Goal: Task Accomplishment & Management: Use online tool/utility

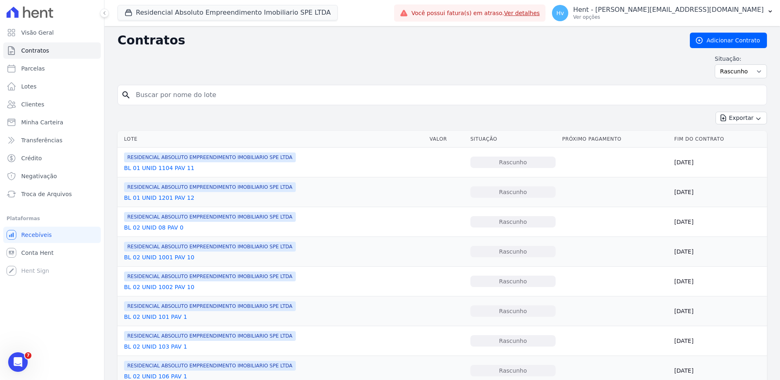
scroll to position [343, 0]
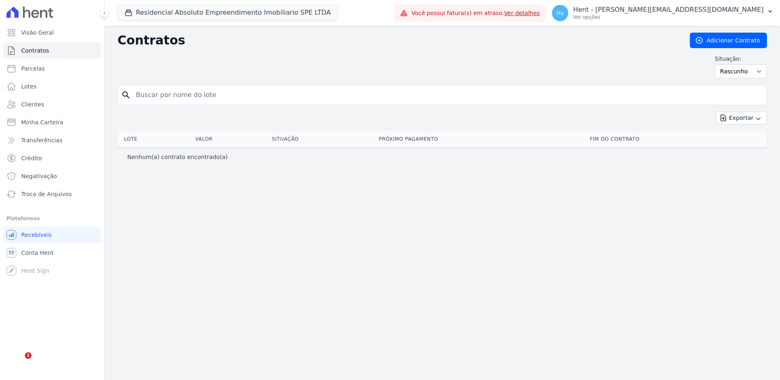
click at [603, 216] on div "Contratos Adicionar Contrato Situação: Ativo Todos Pausado Distratado Rascunho …" at bounding box center [441, 203] width 675 height 354
click at [750, 76] on select "Ativo Todos Pausado Distratado Rascunho Expirado Encerrado" at bounding box center [740, 71] width 52 height 14
select select
click at [718, 64] on select "Ativo Todos Pausado Distratado Rascunho Expirado Encerrado" at bounding box center [740, 71] width 52 height 14
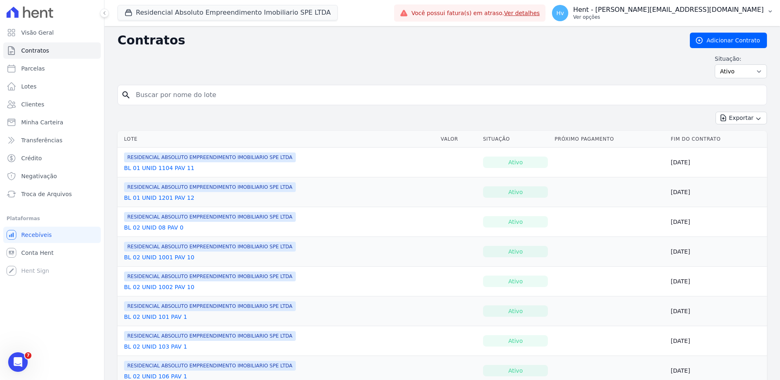
click at [701, 14] on p "Ver opções" at bounding box center [668, 17] width 190 height 7
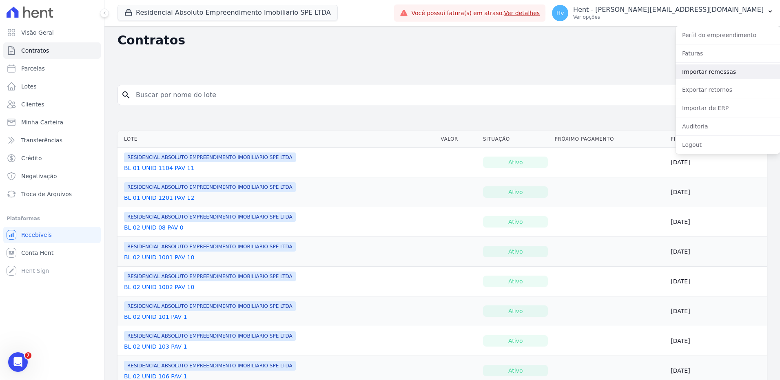
click at [718, 73] on link "Importar remessas" at bounding box center [727, 71] width 104 height 15
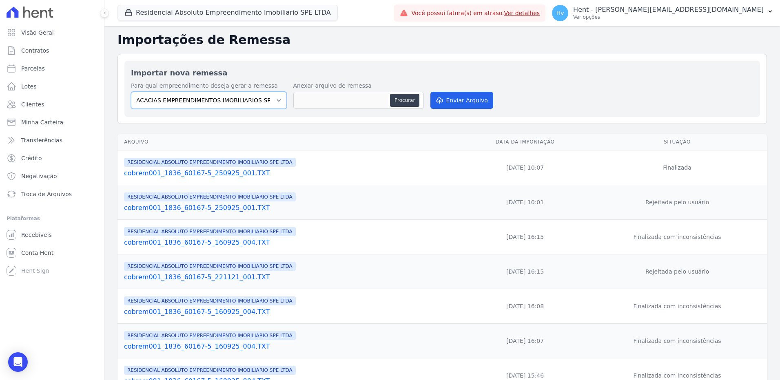
click at [256, 102] on select "ACACIAS EMPREENDIMENTOS IMOBILIARIOS SPE LTDA Acaiá Residencial ACQUA 8 PELOTAS…" at bounding box center [209, 100] width 156 height 17
select select "21105af3-8e19-41b3-95dd-78f9fe83c234"
click at [131, 92] on select "ACACIAS EMPREENDIMENTOS IMOBILIARIOS SPE LTDA Acaiá Residencial ACQUA 8 PELOTAS…" at bounding box center [209, 100] width 156 height 17
click at [402, 99] on button "Procurar" at bounding box center [404, 100] width 29 height 13
type input "cobrem001_1836_60167-5_021025_001.TXT"
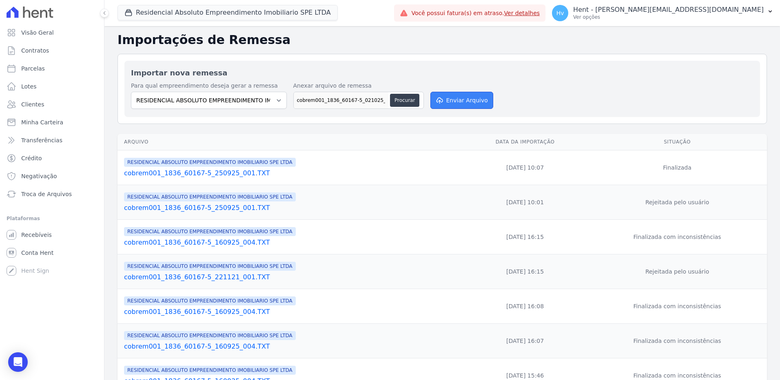
click at [448, 101] on button "Enviar Arquivo" at bounding box center [461, 100] width 63 height 17
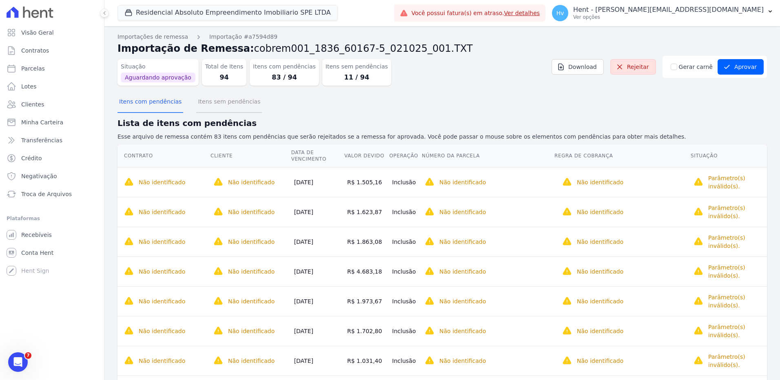
click at [214, 103] on button "Itens sem pendências" at bounding box center [229, 102] width 66 height 21
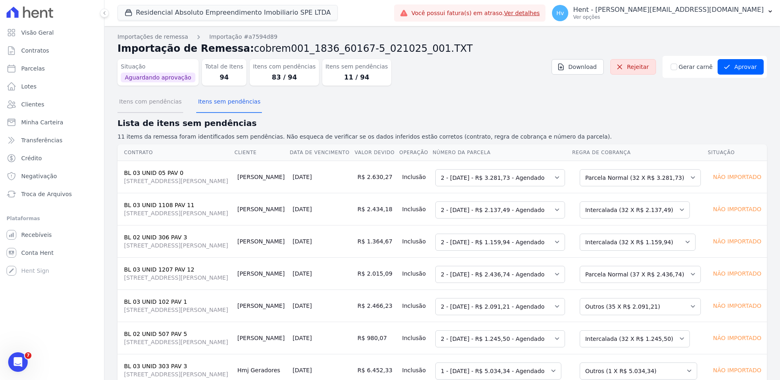
click at [137, 108] on button "Itens com pendências" at bounding box center [150, 102] width 66 height 21
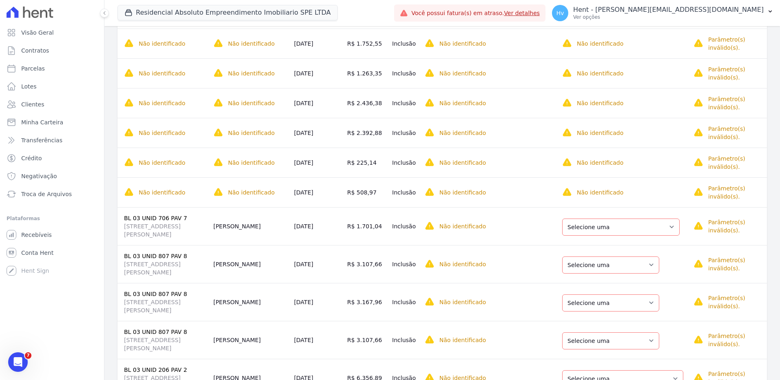
scroll to position [775, 0]
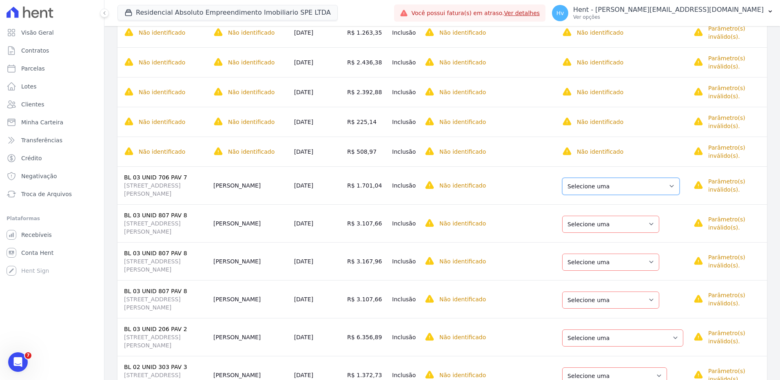
click at [605, 190] on select "Selecione uma Nova Parcela Avulsa Parcela Avulsa Existente Parcela Normal (4 X …" at bounding box center [620, 186] width 117 height 17
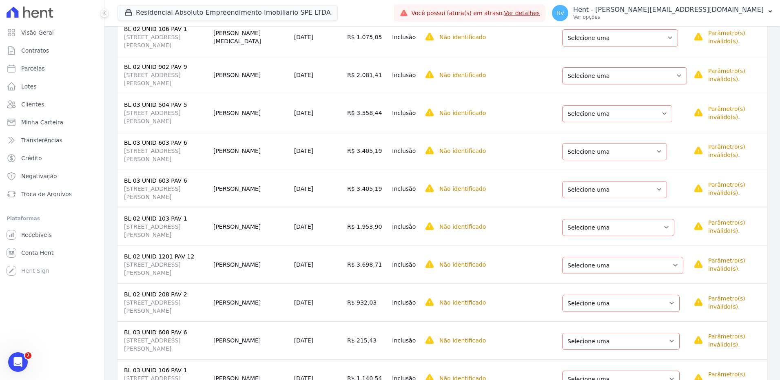
scroll to position [2661, 0]
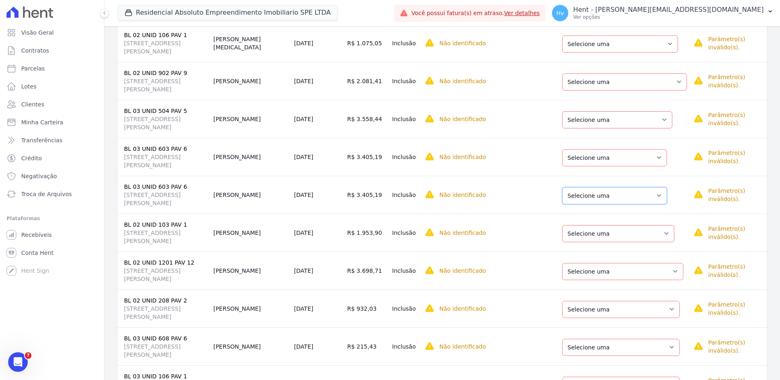
drag, startPoint x: 596, startPoint y: 201, endPoint x: 601, endPoint y: 206, distance: 6.9
click at [597, 201] on select "Selecione uma Nova Parcela Avulsa Parcela Avulsa Existente Intercalada (32 X R$…" at bounding box center [614, 195] width 105 height 17
click at [625, 163] on select "Selecione uma Nova Parcela Avulsa Parcela Avulsa Existente Intercalada (32 X R$…" at bounding box center [614, 157] width 105 height 17
click at [628, 121] on select "Selecione uma Nova Parcela Avulsa Parcela Avulsa Existente Intercalada (34 X R$…" at bounding box center [617, 119] width 110 height 17
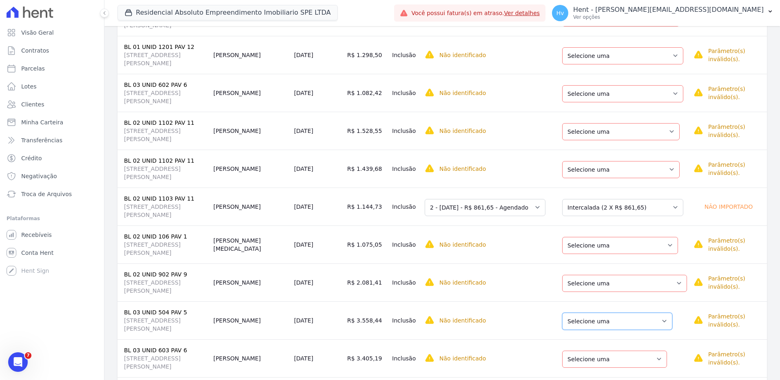
scroll to position [2458, 0]
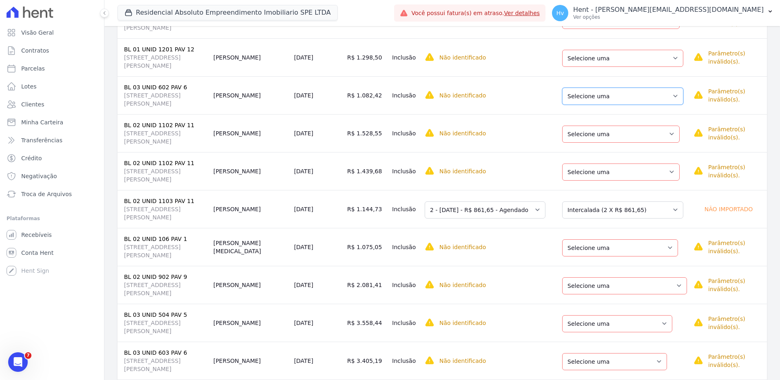
click at [621, 96] on select "Selecione uma Nova Parcela Avulsa Parcela Avulsa Existente Parcela Normal (35 X…" at bounding box center [622, 96] width 121 height 17
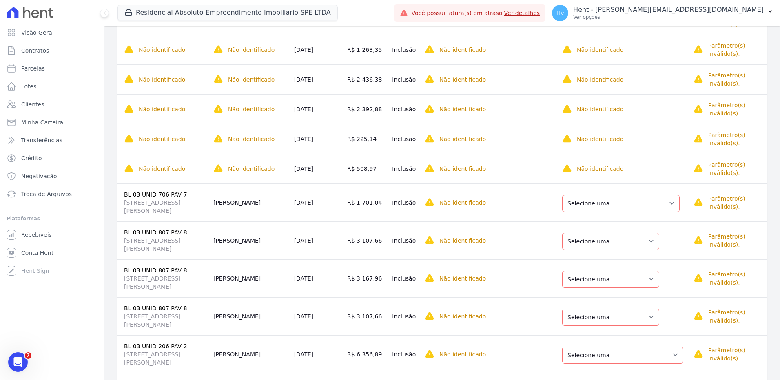
scroll to position [775, 0]
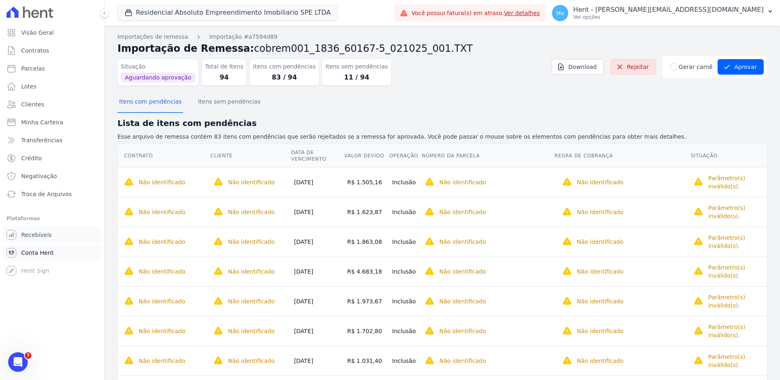
drag, startPoint x: 45, startPoint y: 237, endPoint x: 68, endPoint y: 250, distance: 26.5
click at [45, 237] on span "Recebíveis" at bounding box center [36, 235] width 31 height 8
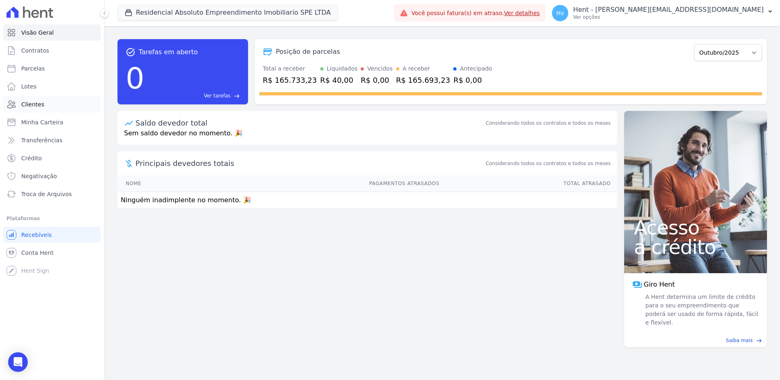
click at [42, 104] on link "Clientes" at bounding box center [51, 104] width 97 height 16
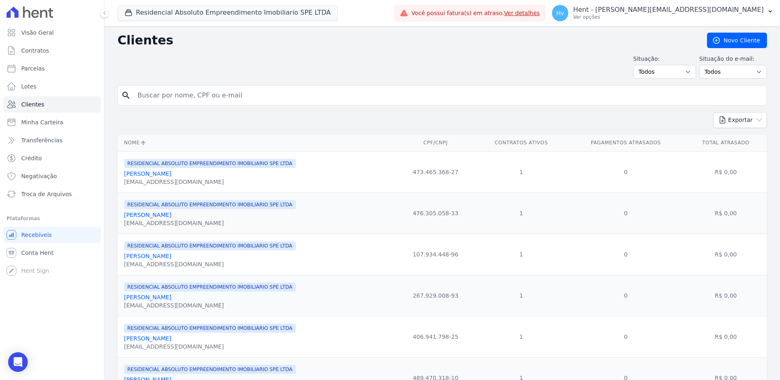
click at [171, 217] on link "Alfredo Henrique Dos Santos Rosa" at bounding box center [147, 215] width 47 height 7
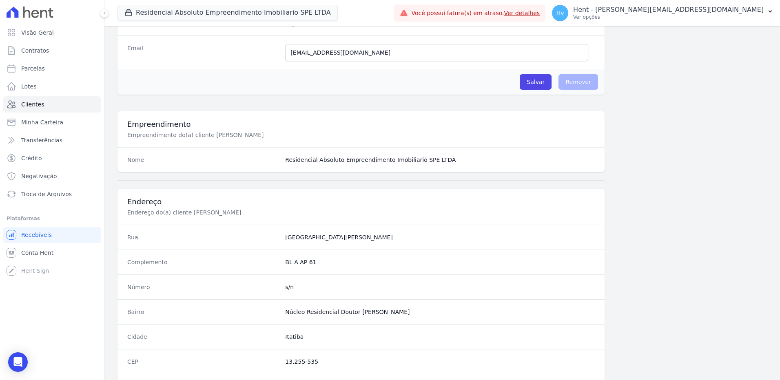
scroll to position [383, 0]
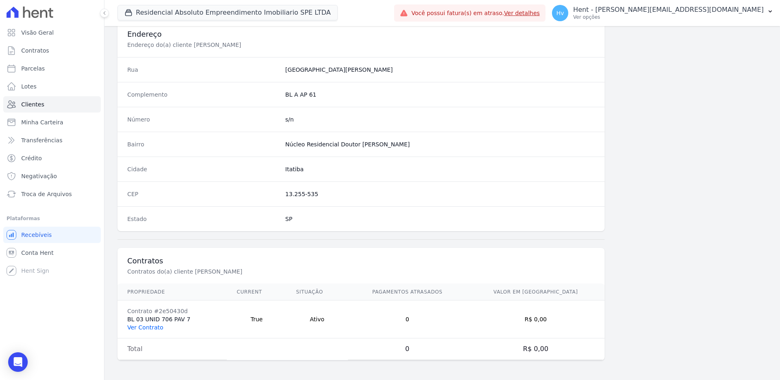
click at [149, 327] on link "Ver Contrato" at bounding box center [145, 327] width 36 height 7
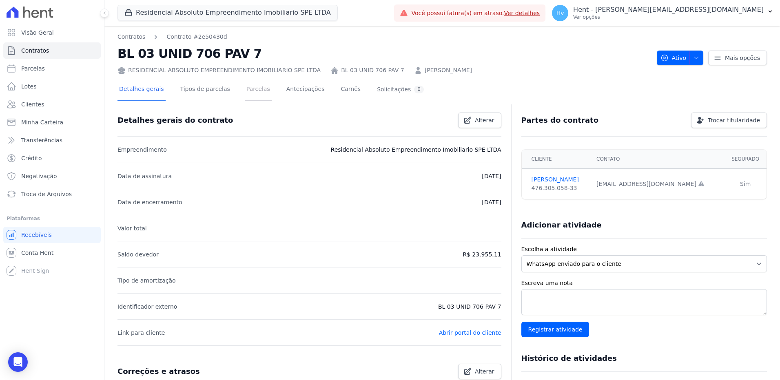
click at [248, 89] on link "Parcelas" at bounding box center [258, 90] width 27 height 22
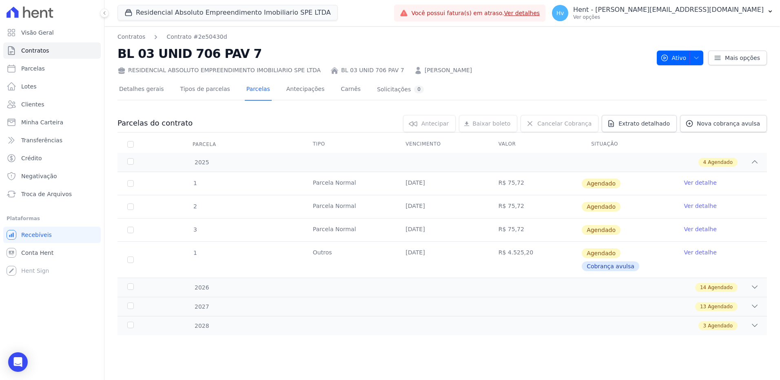
click at [705, 253] on link "Ver detalhe" at bounding box center [700, 252] width 33 height 8
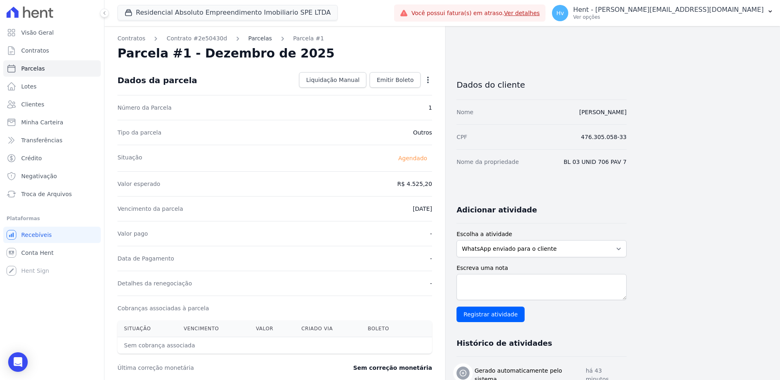
click at [248, 37] on link "Parcelas" at bounding box center [260, 38] width 24 height 9
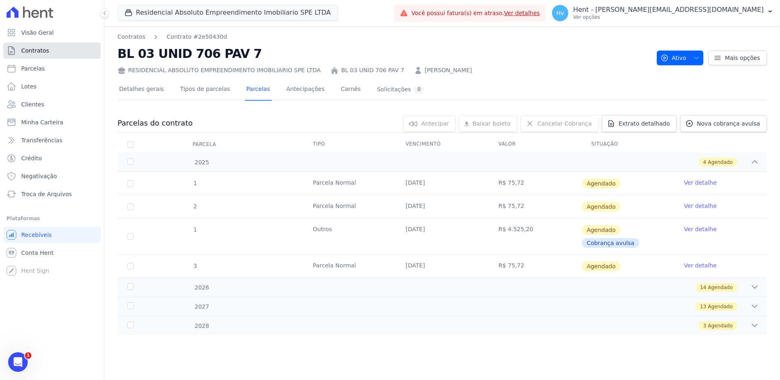
click at [38, 55] on link "Contratos" at bounding box center [51, 50] width 97 height 16
click at [42, 104] on span "Clientes" at bounding box center [32, 104] width 23 height 8
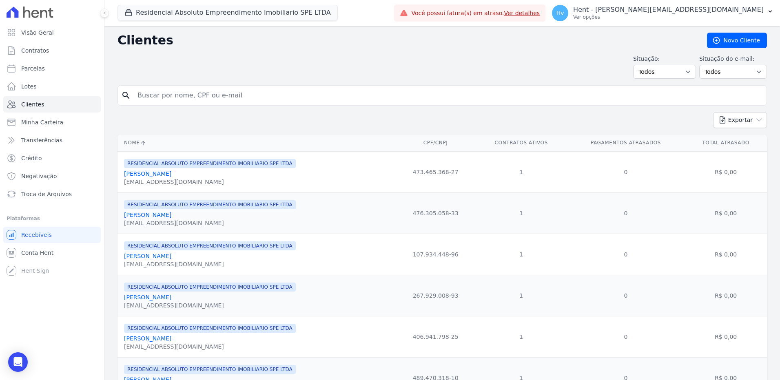
click at [170, 254] on link "[PERSON_NAME]" at bounding box center [147, 256] width 47 height 7
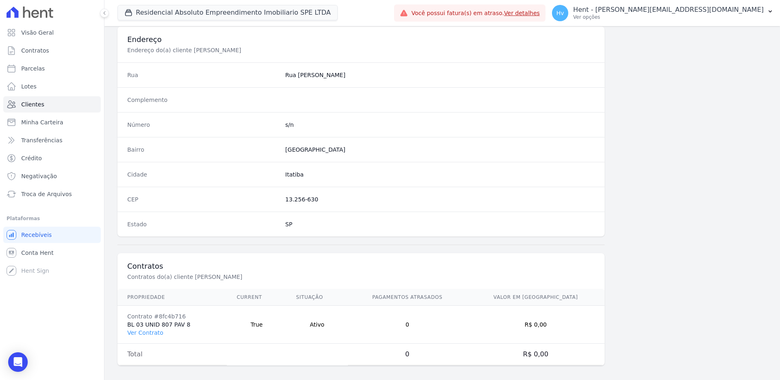
scroll to position [383, 0]
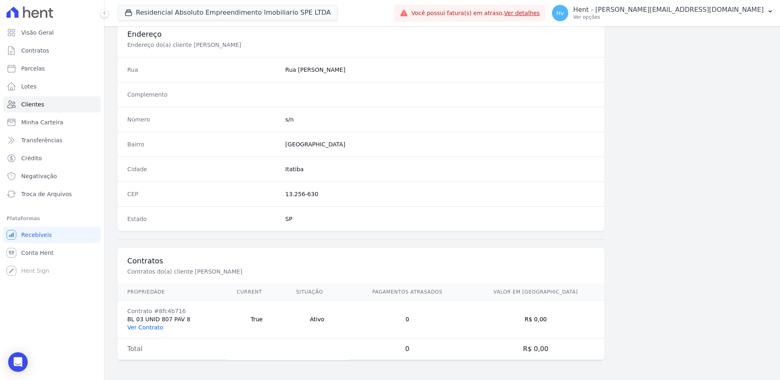
click at [145, 329] on link "Ver Contrato" at bounding box center [145, 327] width 36 height 7
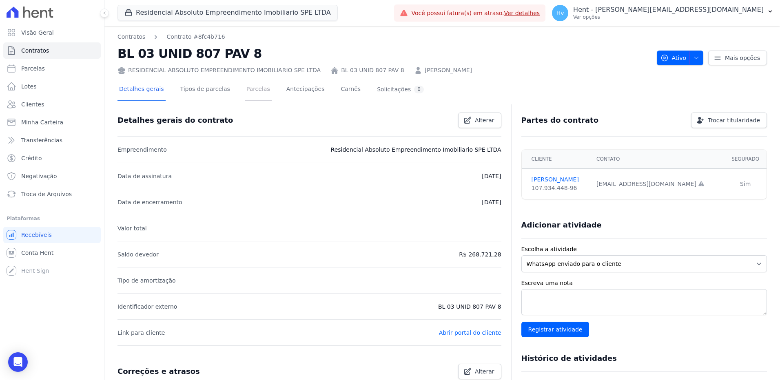
click at [255, 91] on link "Parcelas" at bounding box center [258, 90] width 27 height 22
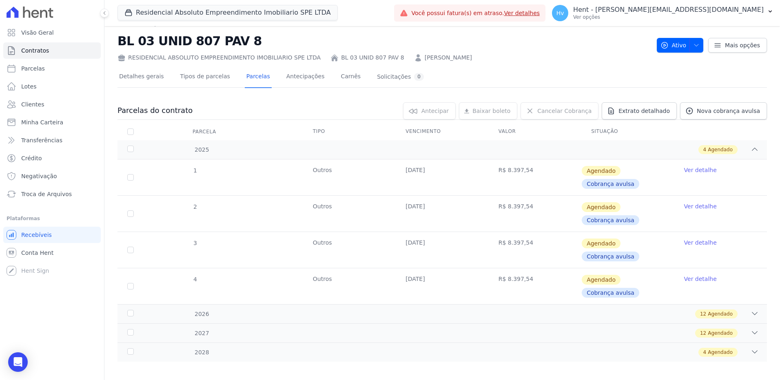
scroll to position [19, 0]
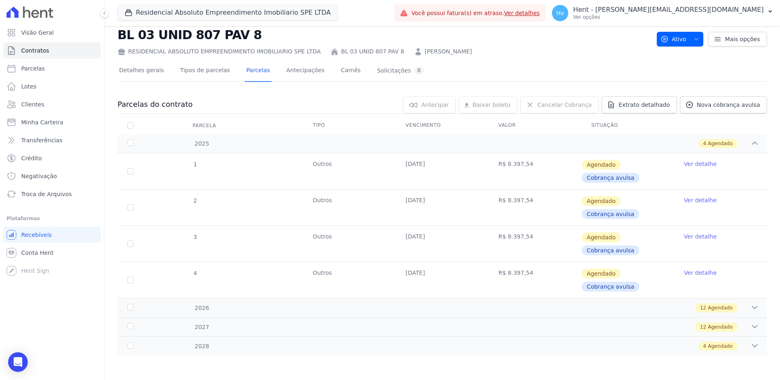
click at [691, 203] on link "Ver detalhe" at bounding box center [700, 200] width 33 height 8
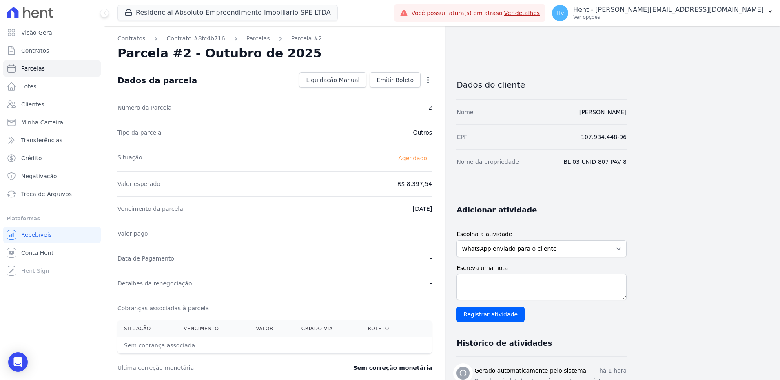
drag, startPoint x: 601, startPoint y: 161, endPoint x: 623, endPoint y: 161, distance: 22.0
click at [623, 161] on dd "BL 03 UNID 807 PAV 8" at bounding box center [594, 162] width 63 height 8
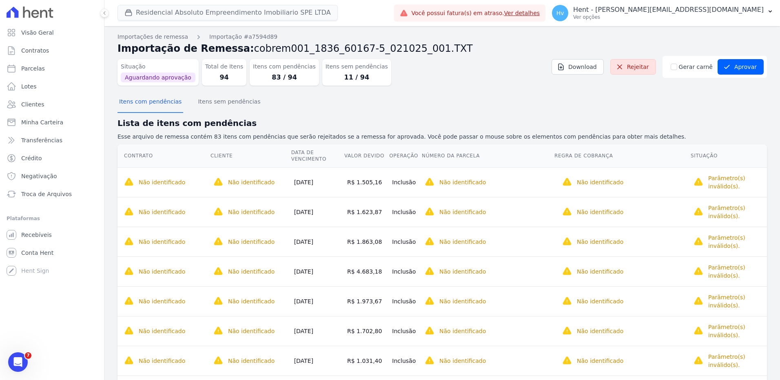
scroll to position [775, 0]
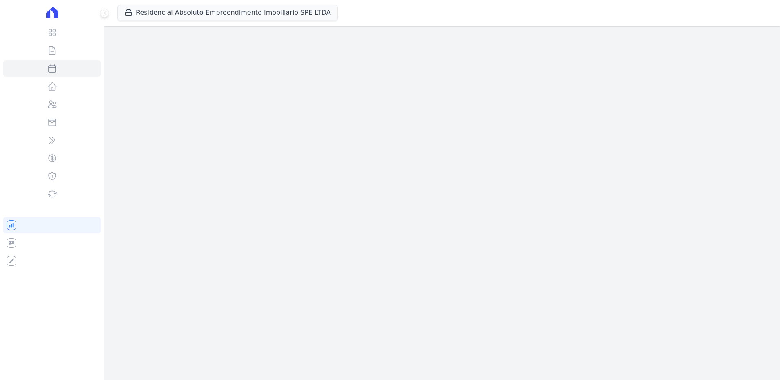
select select
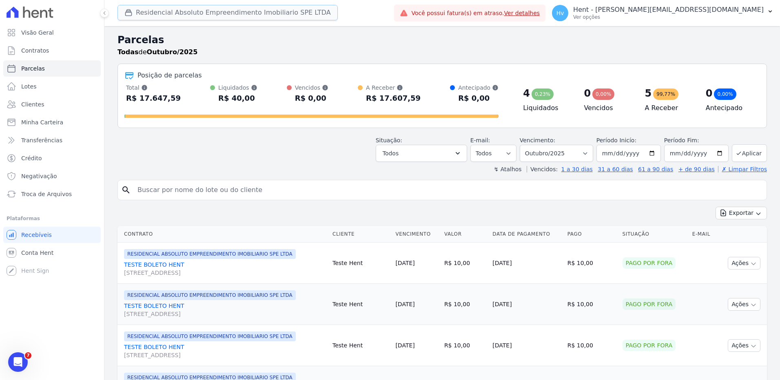
click at [252, 16] on button "Residencial Absoluto Empreendimento Imobiliario SPE LTDA" at bounding box center [227, 12] width 220 height 15
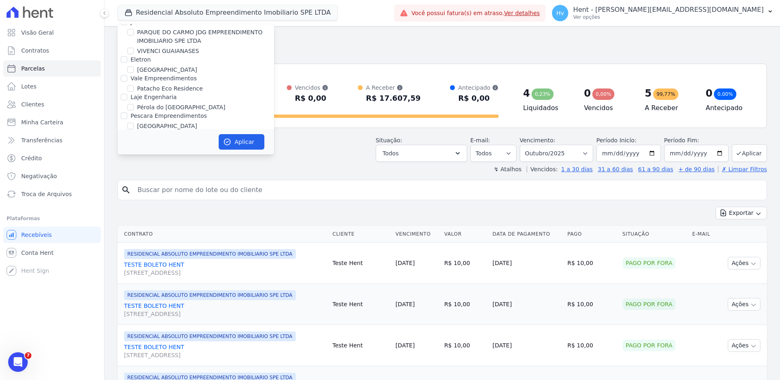
scroll to position [5546, 0]
click at [180, 293] on label "RESIDENCIAL ABSOLUTO EMPREENDIMENTO IMOBILIARIO SPE LTDA" at bounding box center [205, 301] width 137 height 17
click at [134, 294] on input "RESIDENCIAL ABSOLUTO EMPREENDIMENTO IMOBILIARIO SPE LTDA" at bounding box center [130, 297] width 7 height 7
checkbox input "false"
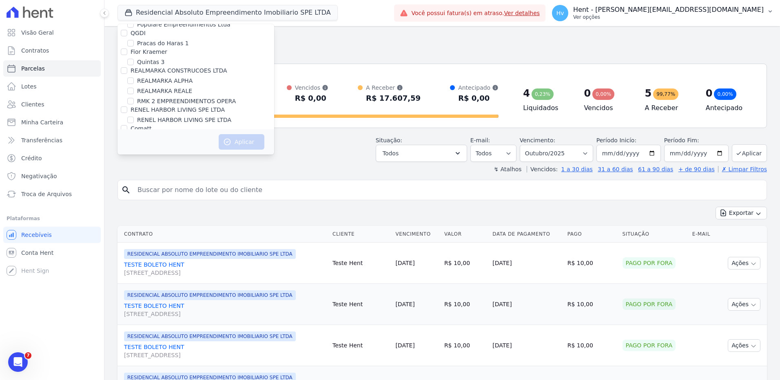
scroll to position [3255, 0]
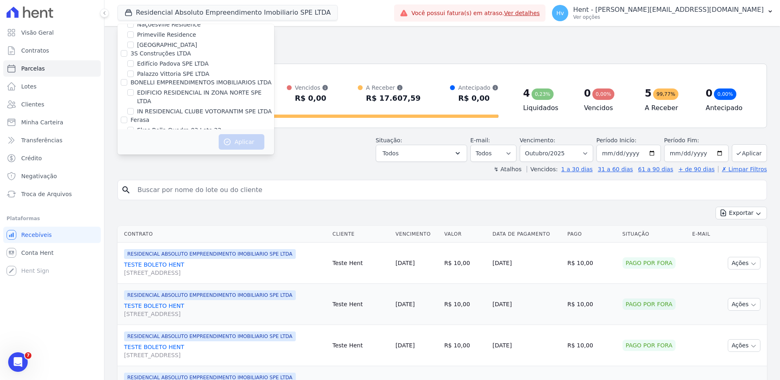
click at [168, 245] on label "[GEOGRAPHIC_DATA]" at bounding box center [167, 249] width 60 height 9
click at [134, 246] on input "[GEOGRAPHIC_DATA]" at bounding box center [130, 249] width 7 height 7
checkbox input "true"
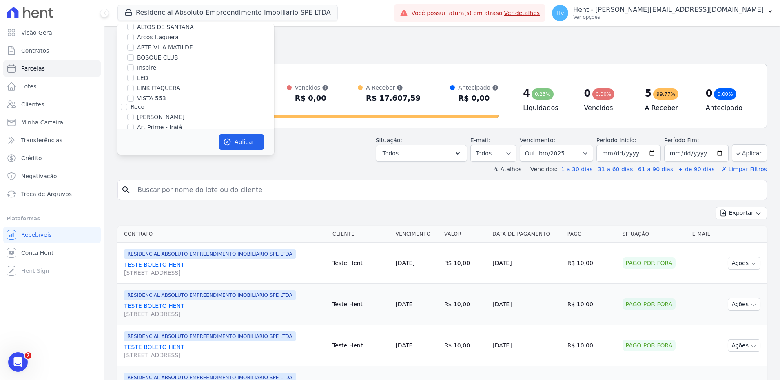
scroll to position [1468, 0]
click at [251, 142] on button "Aplicar" at bounding box center [242, 141] width 46 height 15
select select
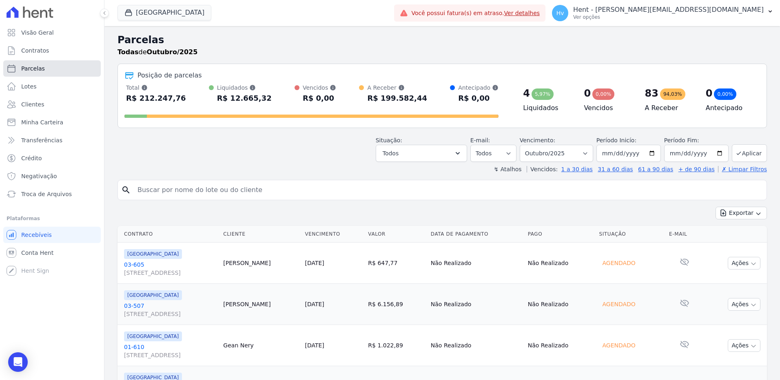
click at [33, 67] on span "Parcelas" at bounding box center [33, 68] width 24 height 8
select select
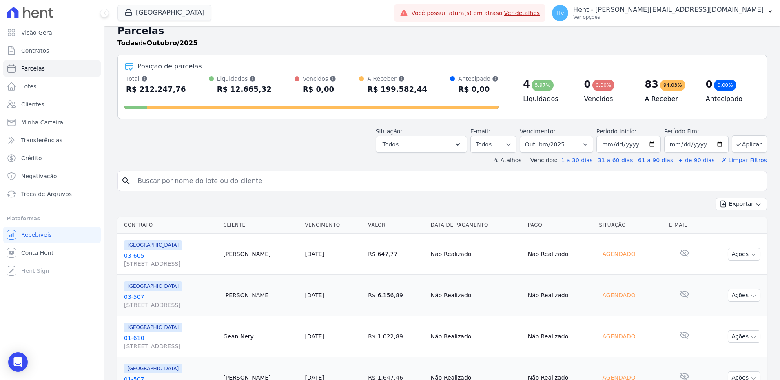
scroll to position [0, 0]
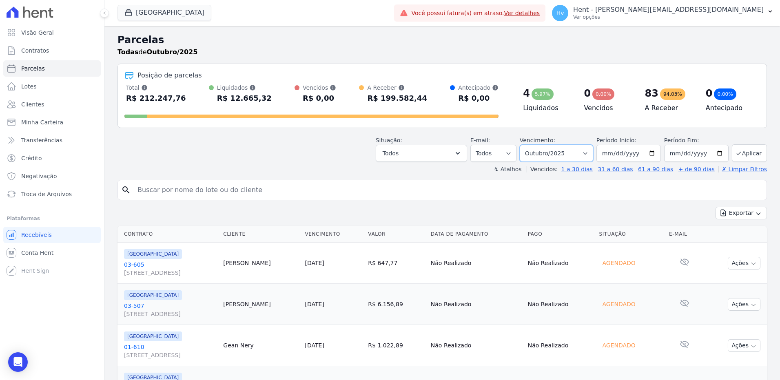
click at [577, 152] on select "Filtrar por período ──────── Todos os meses Abril/2023 Maio/2023 Junho/2023 Jul…" at bounding box center [555, 153] width 73 height 17
select select "09/2024"
click at [525, 145] on select "Filtrar por período ──────── Todos os meses Abril/2023 Maio/2023 Junho/2023 Jul…" at bounding box center [555, 153] width 73 height 17
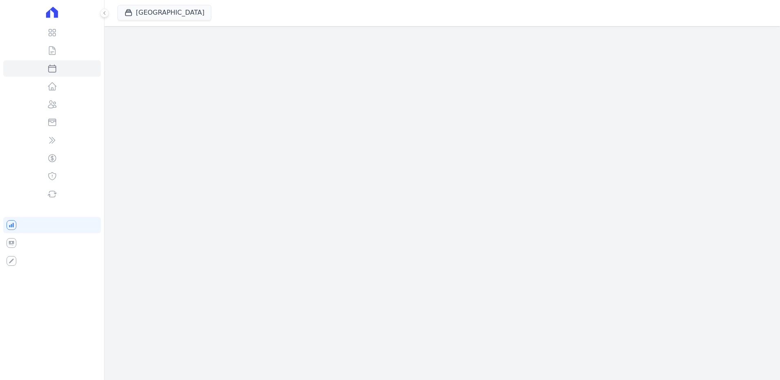
select select
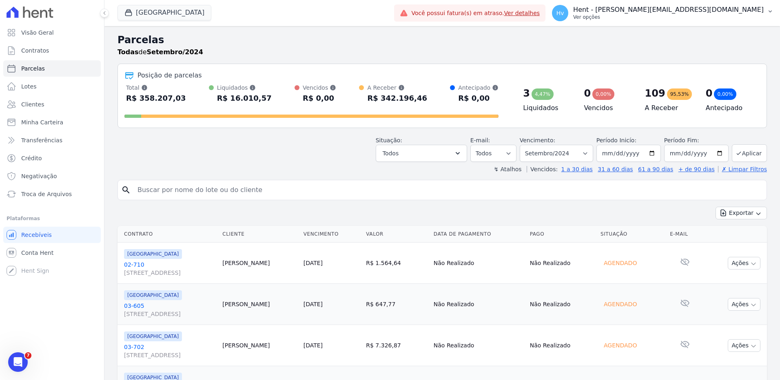
click at [723, 9] on p "Hent - [PERSON_NAME][EMAIL_ADDRESS][DOMAIN_NAME]" at bounding box center [668, 10] width 190 height 8
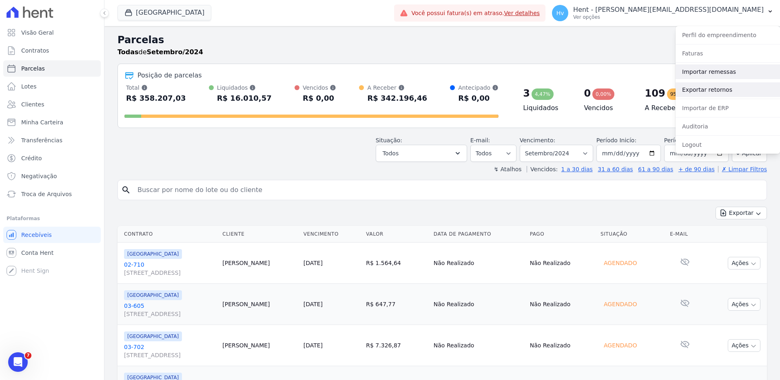
drag, startPoint x: 735, startPoint y: 73, endPoint x: 750, endPoint y: 88, distance: 20.8
click at [735, 73] on link "Importar remessas" at bounding box center [727, 71] width 104 height 15
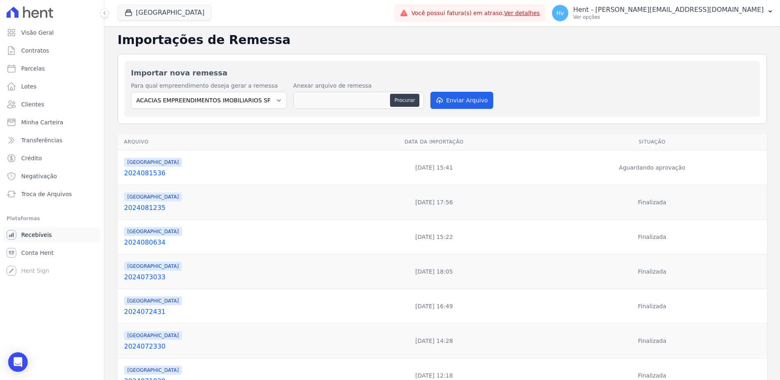
click at [43, 231] on span "Recebíveis" at bounding box center [36, 235] width 31 height 8
drag, startPoint x: 244, startPoint y: 218, endPoint x: 57, endPoint y: 328, distance: 217.3
click at [28, 336] on div "Visão Geral Contratos Parcelas Lotes Clientes Minha Carteira Transferências Cré…" at bounding box center [52, 190] width 104 height 380
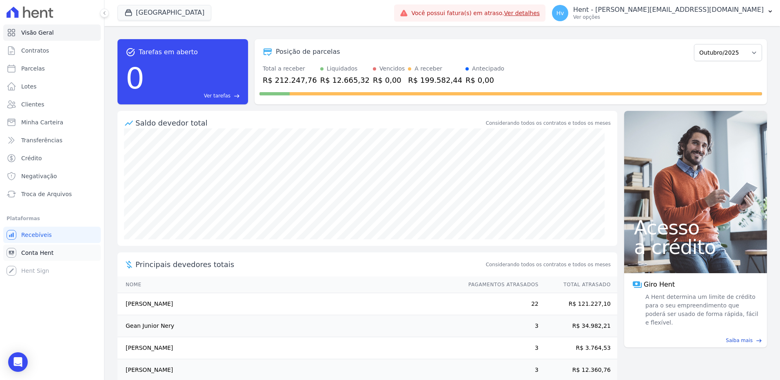
click at [42, 256] on span "Conta Hent" at bounding box center [37, 253] width 32 height 8
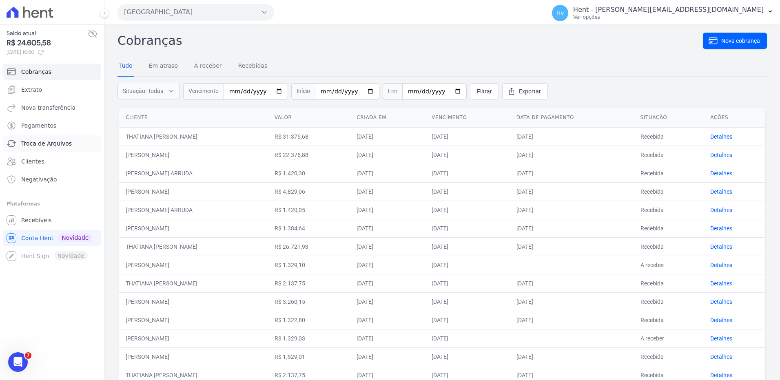
click at [57, 146] on span "Troca de Arquivos" at bounding box center [46, 143] width 51 height 8
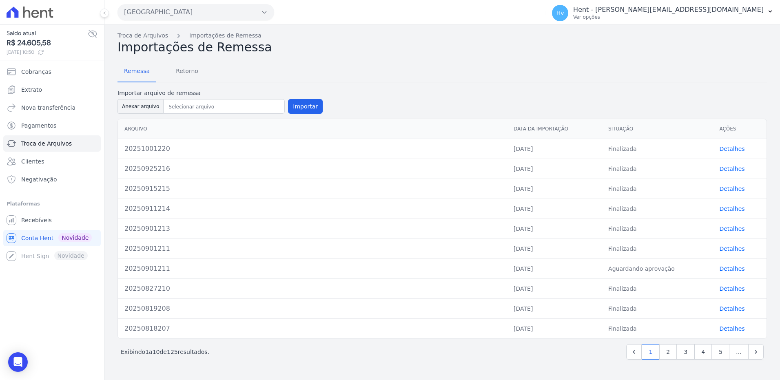
click at [178, 19] on button "[GEOGRAPHIC_DATA]" at bounding box center [195, 12] width 157 height 16
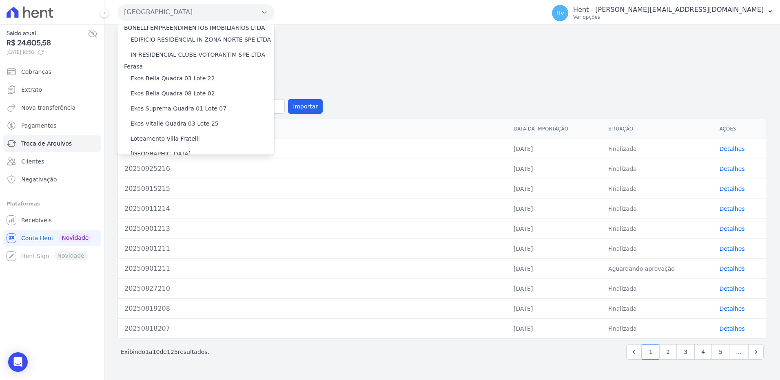
scroll to position [6883, 0]
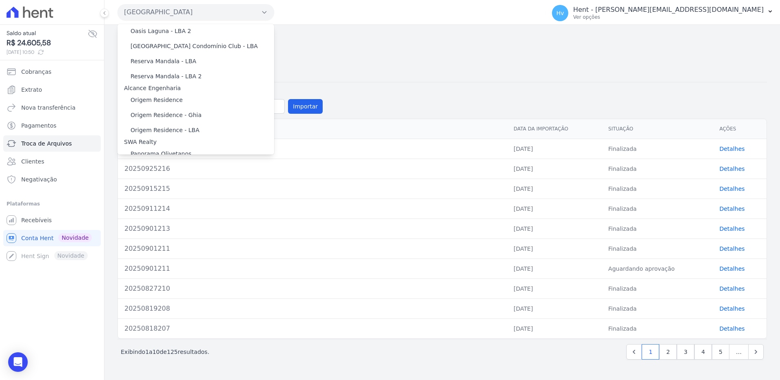
click at [212, 281] on label "TURMALINAS CONDOMINIO CLUB BY CAVAZANI" at bounding box center [197, 285] width 134 height 9
click at [0, 0] on input "TURMALINAS CONDOMINIO CLUB BY CAVAZANI" at bounding box center [0, 0] width 0 height 0
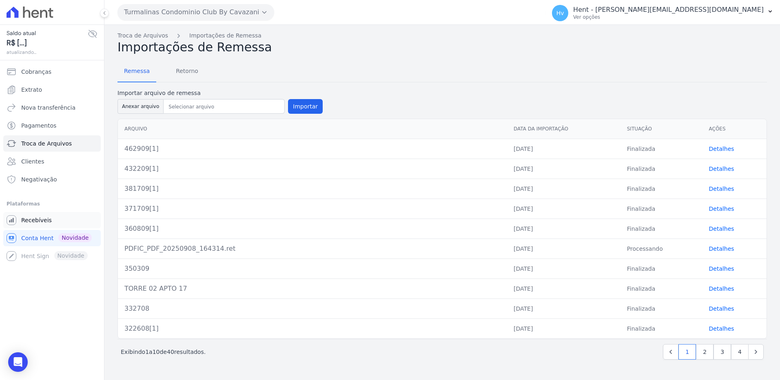
click at [39, 222] on span "Recebíveis" at bounding box center [36, 220] width 31 height 8
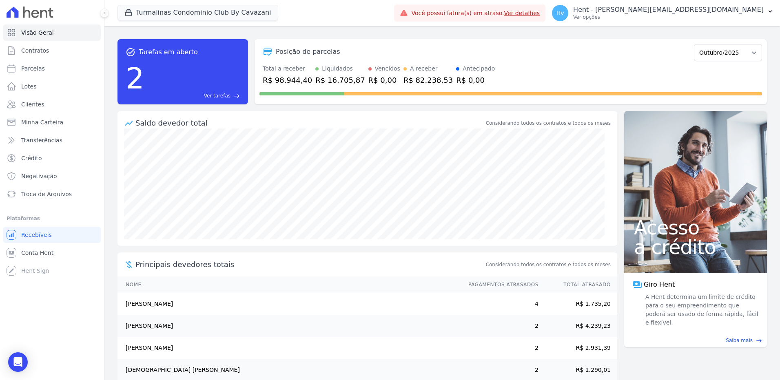
drag, startPoint x: 666, startPoint y: 10, endPoint x: 679, endPoint y: 36, distance: 28.8
click at [666, 10] on p "Hent - [PERSON_NAME][EMAIL_ADDRESS][DOMAIN_NAME]" at bounding box center [668, 10] width 190 height 8
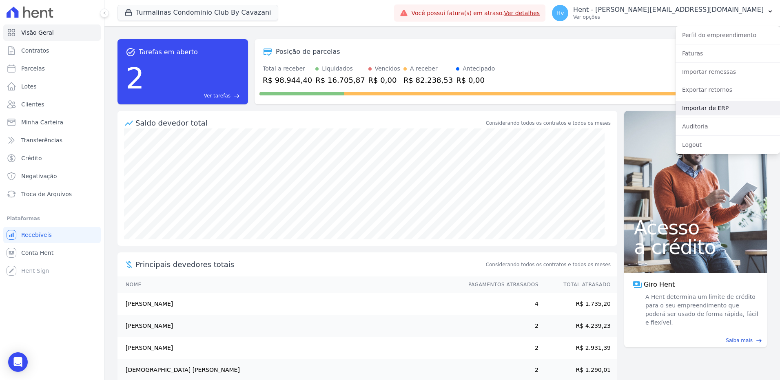
click at [715, 109] on link "Importar de ERP" at bounding box center [727, 108] width 104 height 15
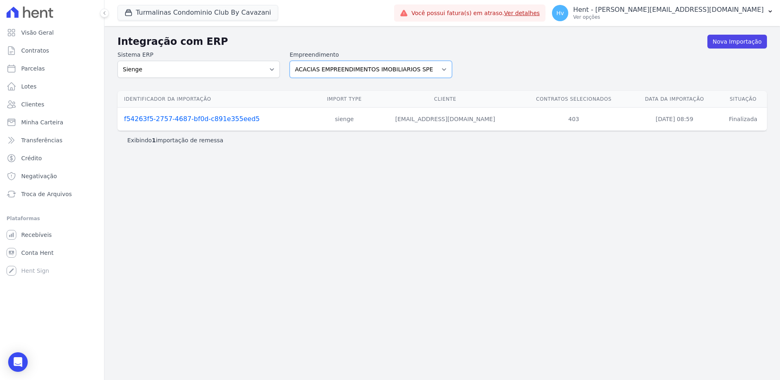
click at [367, 67] on select "ACACIAS EMPREENDIMENTOS IMOBILIARIOS SPE LTDA Acaiá Residencial ACQUA 8 PELOTAS…" at bounding box center [371, 69] width 162 height 17
select select "4e89b6ae-7d84-4820-b012-365eab1a919a"
click at [290, 61] on select "ACACIAS EMPREENDIMENTOS IMOBILIARIOS SPE LTDA Acaiá Residencial ACQUA 8 PELOTAS…" at bounding box center [371, 69] width 162 height 17
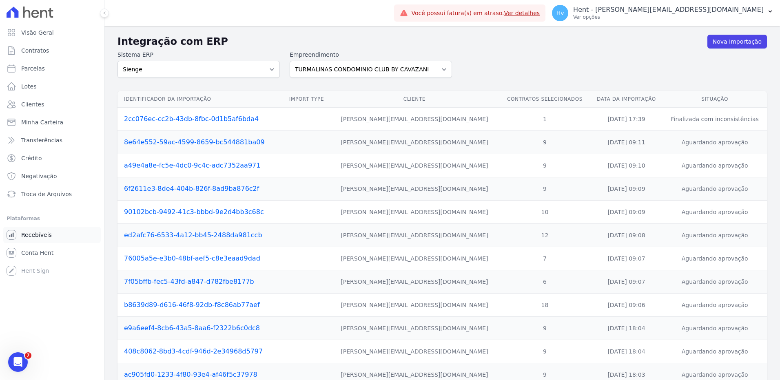
click at [46, 235] on span "Recebíveis" at bounding box center [36, 235] width 31 height 8
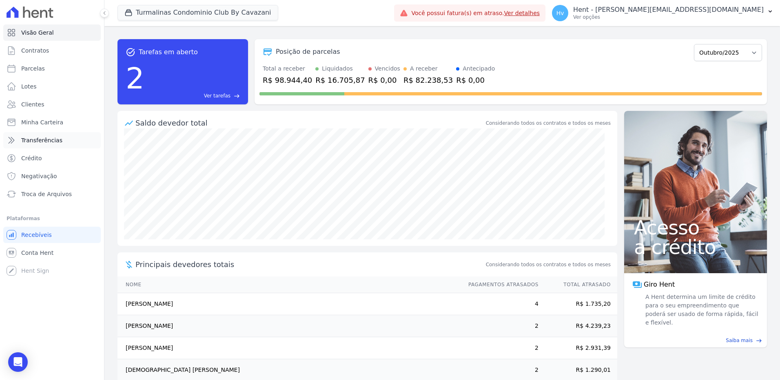
click at [42, 139] on span "Transferências" at bounding box center [41, 140] width 41 height 8
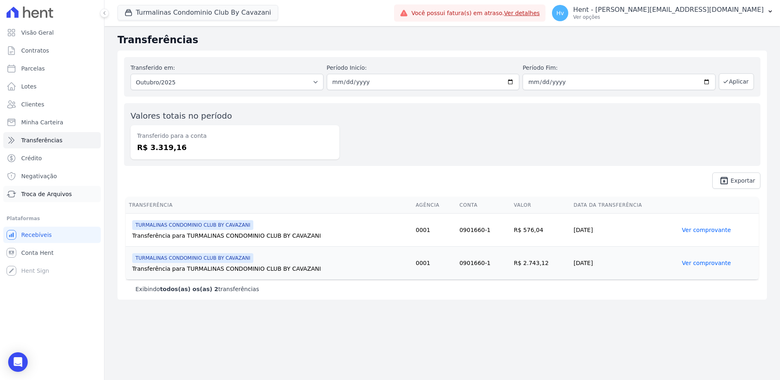
click at [43, 195] on span "Troca de Arquivos" at bounding box center [46, 194] width 51 height 8
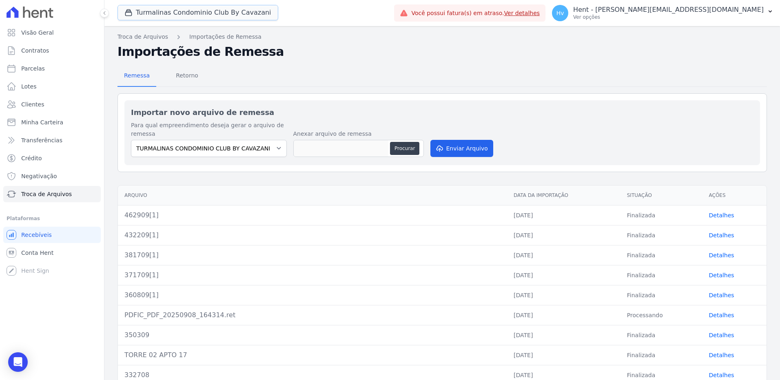
drag, startPoint x: 239, startPoint y: 10, endPoint x: 247, endPoint y: 21, distance: 12.9
click at [239, 10] on button "Turmalinas Condominio Club By Cavazani" at bounding box center [197, 12] width 161 height 15
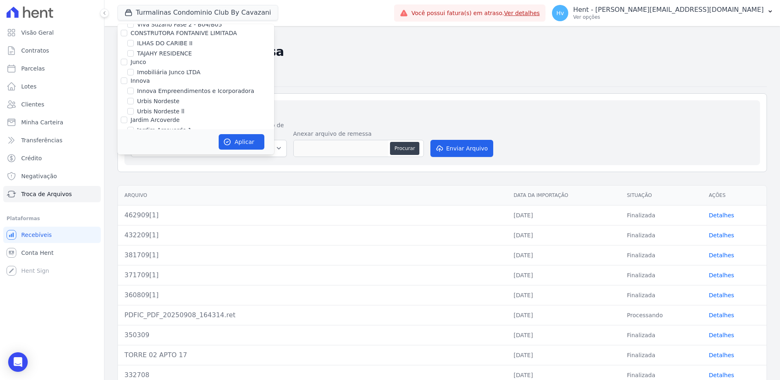
scroll to position [4746, 0]
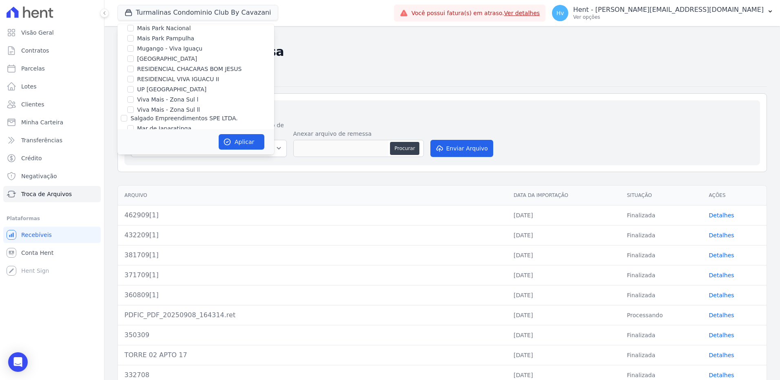
click at [212, 296] on label "MG ERNESTA INCORPORACAO SPE LTDA." at bounding box center [194, 300] width 115 height 9
click at [134, 297] on input "MG ERNESTA INCORPORACAO SPE LTDA." at bounding box center [130, 300] width 7 height 7
checkbox input "true"
click at [238, 148] on button "Aplicar" at bounding box center [242, 141] width 46 height 15
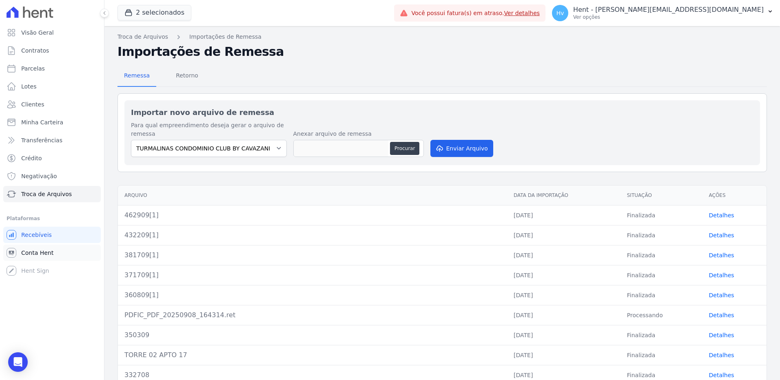
click at [38, 253] on span "Conta Hent" at bounding box center [37, 253] width 32 height 8
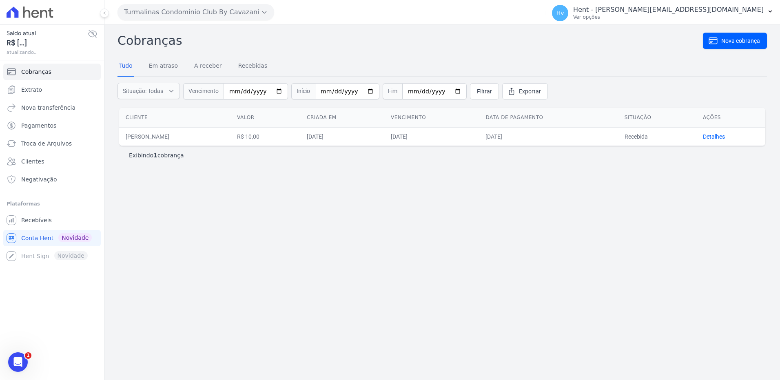
click at [229, 20] on div "Turmalinas Condominio Club By Cavazani VASCOCIVITAS ACACIAS EMPREENDIMENTOS IMO…" at bounding box center [329, 12] width 424 height 25
click at [232, 12] on button "Turmalinas Condominio Club By Cavazani" at bounding box center [195, 12] width 157 height 16
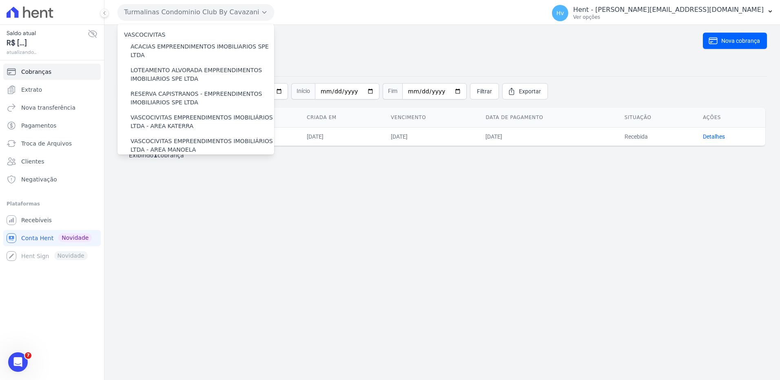
scroll to position [6347, 0]
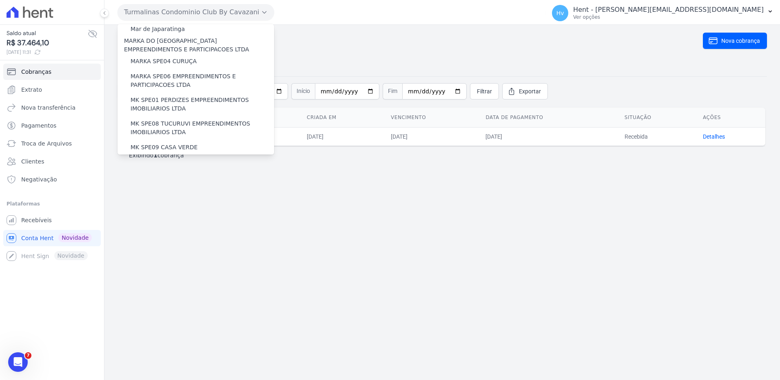
click at [195, 251] on label "MG ERNESTA INCORPORACAO SPE LTDA." at bounding box center [187, 255] width 115 height 9
click at [0, 0] on input "MG ERNESTA INCORPORACAO SPE LTDA." at bounding box center [0, 0] width 0 height 0
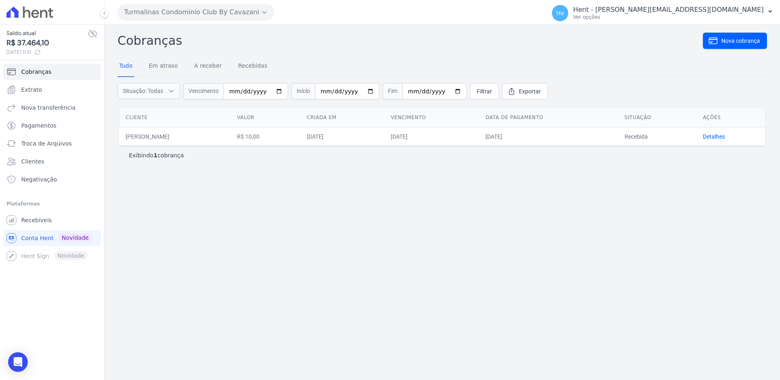
click at [186, 14] on button "Turmalinas Condominio Club By Cavazani" at bounding box center [195, 12] width 157 height 16
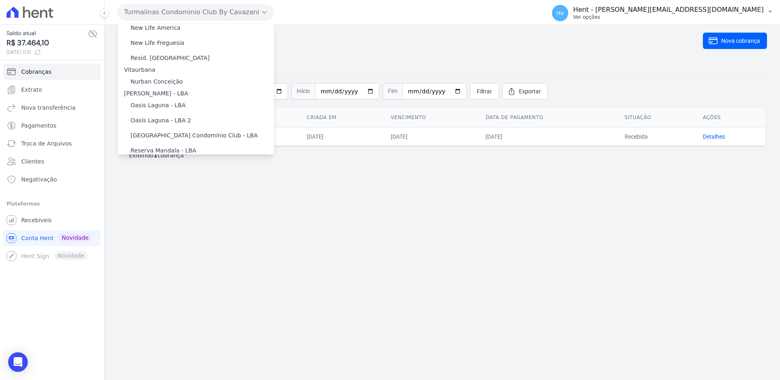
scroll to position [7978, 0]
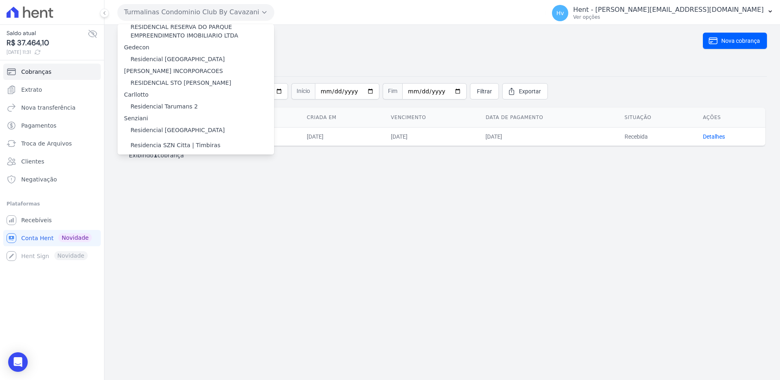
drag, startPoint x: 211, startPoint y: 102, endPoint x: 219, endPoint y: 106, distance: 9.5
click at [211, 259] on label "RSN EMPREENDIMENTO IMOBILIARIO II SPE LTDA" at bounding box center [199, 263] width 139 height 9
click at [0, 0] on input "RSN EMPREENDIMENTO IMOBILIARIO II SPE LTDA" at bounding box center [0, 0] width 0 height 0
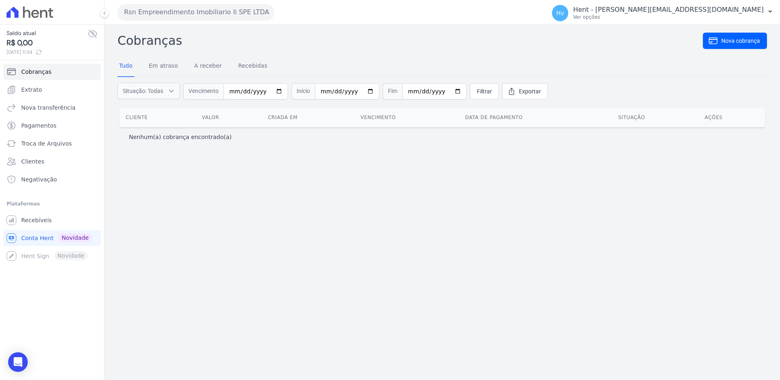
click at [463, 206] on div "Cobranças Nova cobrança Tudo Em atraso A receber Recebidas Situação: Todas Em a…" at bounding box center [441, 202] width 675 height 355
click at [345, 235] on div "Cobranças Nova cobrança Tudo Em atraso A receber Recebidas Situação: Todas Em a…" at bounding box center [441, 202] width 675 height 355
drag, startPoint x: 46, startPoint y: 221, endPoint x: 108, endPoint y: 220, distance: 61.6
click at [47, 221] on span "Recebíveis" at bounding box center [36, 220] width 31 height 8
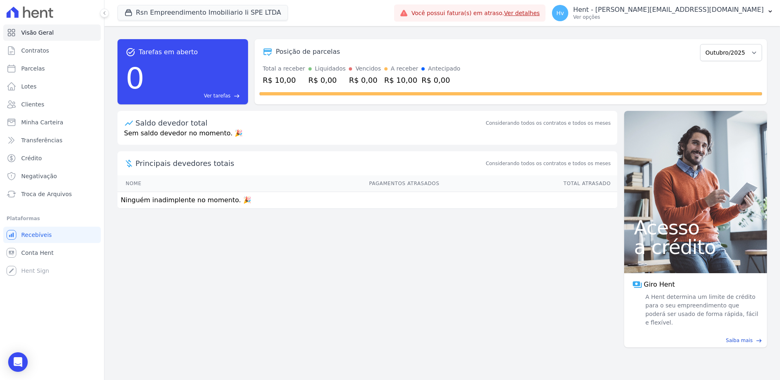
click at [422, 286] on div "task_alt Tarefas em aberto 0 Ver tarefas east Posição de parcelas Outubro/2025 …" at bounding box center [441, 203] width 675 height 354
click at [447, 283] on div "task_alt Tarefas em aberto 0 Ver tarefas east Posição de parcelas Outubro/2025 …" at bounding box center [441, 203] width 675 height 354
click at [46, 122] on span "Minha Carteira" at bounding box center [42, 122] width 42 height 8
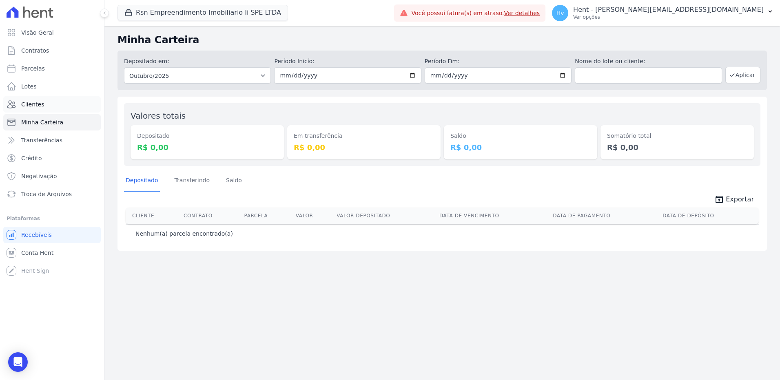
click at [42, 105] on span "Clientes" at bounding box center [32, 104] width 23 height 8
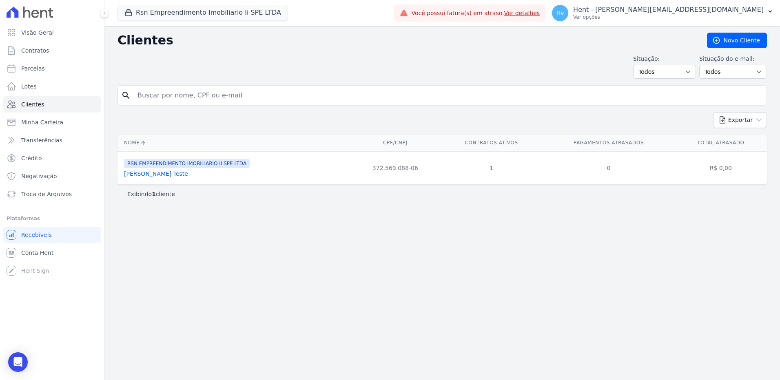
click at [198, 223] on div "Clientes Novo Cliente Situação: Todos Adimplentes Inadimplentes Situação do e-m…" at bounding box center [441, 203] width 675 height 354
click at [159, 173] on link "Tais Vieira Duarte Teste" at bounding box center [156, 173] width 64 height 7
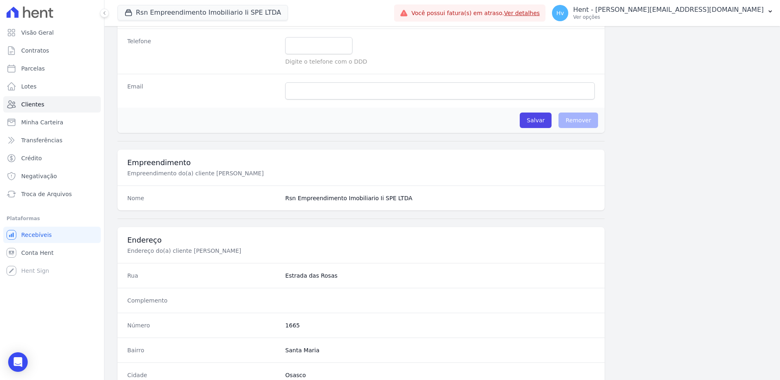
scroll to position [383, 0]
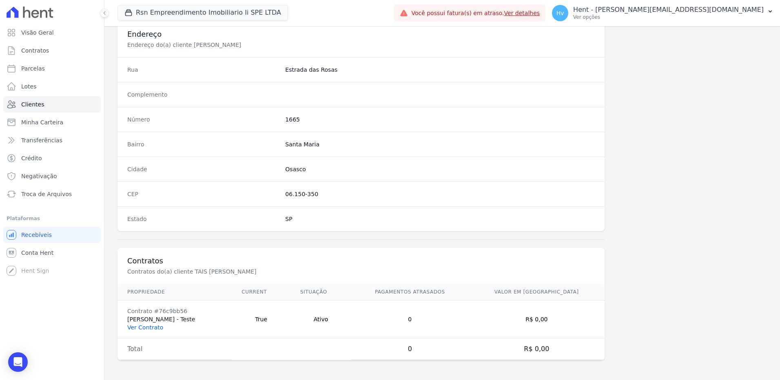
click at [144, 328] on link "Ver Contrato" at bounding box center [145, 327] width 36 height 7
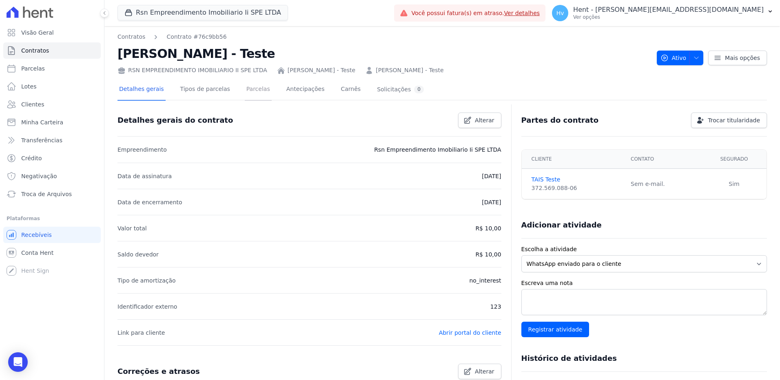
click at [245, 95] on link "Parcelas" at bounding box center [258, 90] width 27 height 22
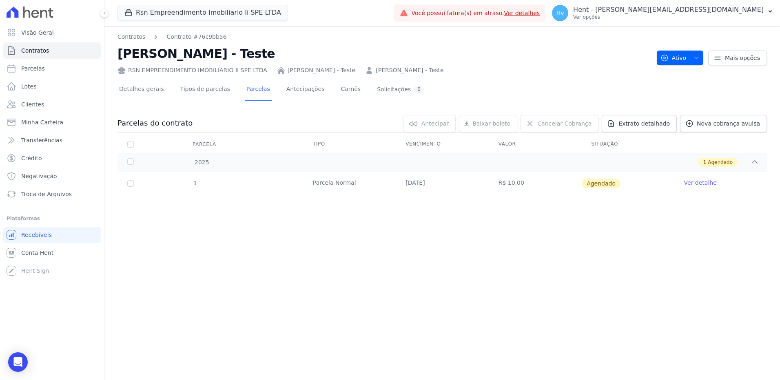
click at [365, 256] on div "Contratos Contrato #76c9bb56 TAIS VIEIRA DUARTE - Teste RSN EMPREENDIMENTO IMOB…" at bounding box center [441, 203] width 675 height 354
click at [435, 296] on div "Contratos Contrato #76c9bb56 TAIS VIEIRA DUARTE - Teste RSN EMPREENDIMENTO IMOB…" at bounding box center [441, 203] width 675 height 354
click at [416, 243] on div "Contratos Contrato #76c9bb56 TAIS VIEIRA DUARTE - Teste RSN EMPREENDIMENTO IMOB…" at bounding box center [441, 203] width 675 height 354
click at [466, 241] on div "Contratos Contrato #76c9bb56 TAIS VIEIRA DUARTE - Teste RSN EMPREENDIMENTO IMOB…" at bounding box center [441, 203] width 675 height 354
click at [691, 182] on link "Ver detalhe" at bounding box center [700, 183] width 33 height 8
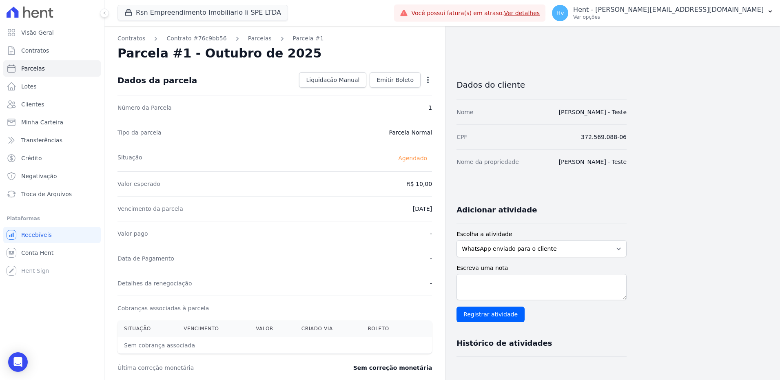
click at [427, 80] on icon "button" at bounding box center [428, 80] width 8 height 8
click at [400, 92] on link "Alterar" at bounding box center [393, 91] width 72 height 15
click at [385, 206] on input "2025-10-23" at bounding box center [399, 207] width 64 height 17
type input "2025-10-10"
click at [415, 79] on span "Salvar" at bounding box center [416, 80] width 18 height 8
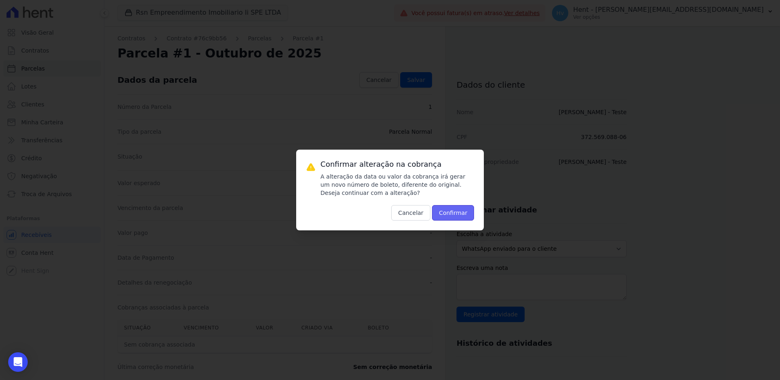
click at [447, 212] on button "Confirmar" at bounding box center [453, 212] width 42 height 15
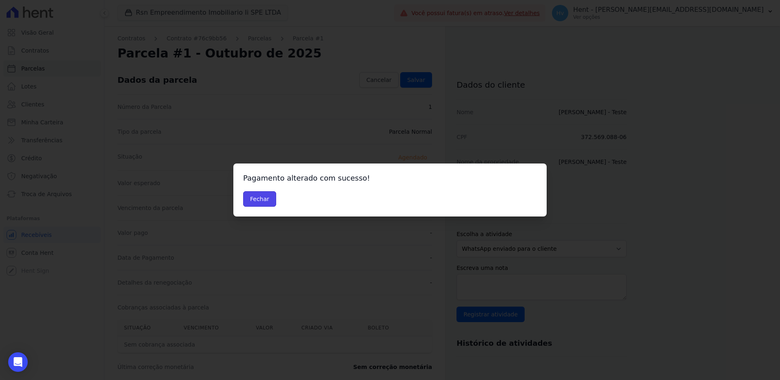
drag, startPoint x: 264, startPoint y: 199, endPoint x: 305, endPoint y: 222, distance: 46.6
click at [264, 199] on button "Fechar" at bounding box center [259, 198] width 33 height 15
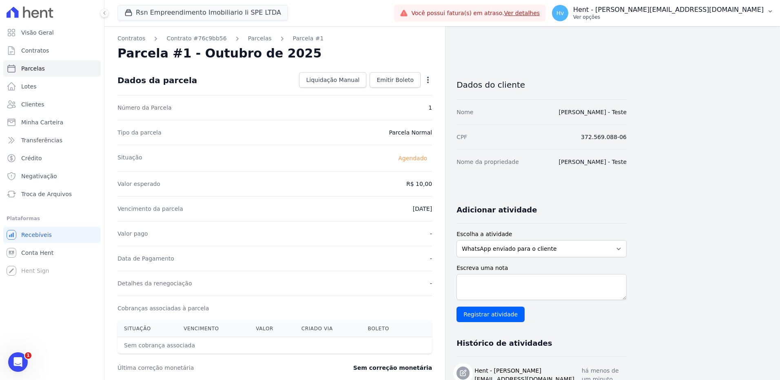
click at [717, 10] on p "Hent - [PERSON_NAME][EMAIL_ADDRESS][DOMAIN_NAME]" at bounding box center [668, 10] width 190 height 8
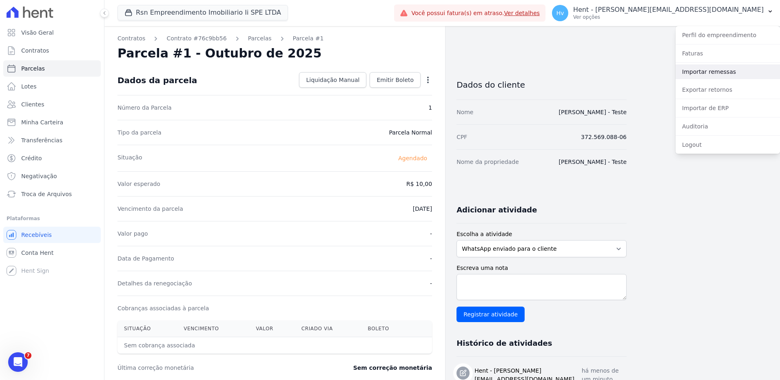
click at [709, 72] on link "Importar remessas" at bounding box center [727, 71] width 104 height 15
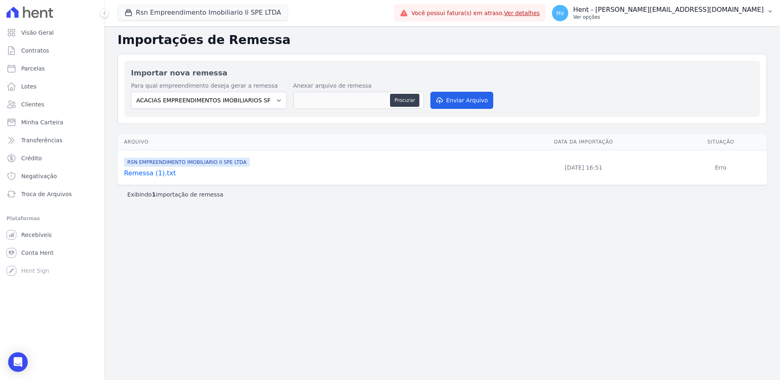
click at [684, 18] on p "Ver opções" at bounding box center [668, 17] width 190 height 7
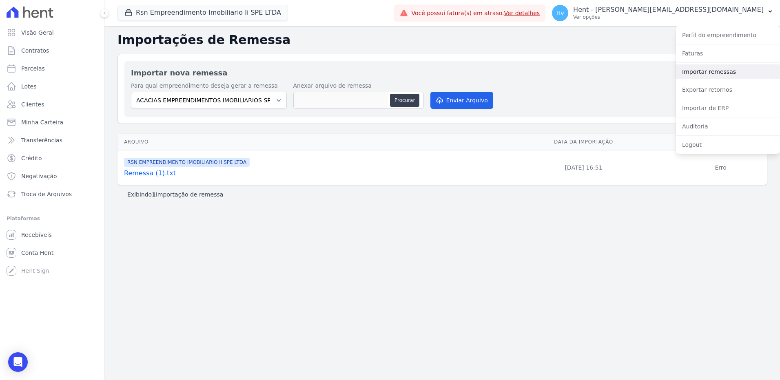
click at [709, 73] on link "Importar remessas" at bounding box center [727, 71] width 104 height 15
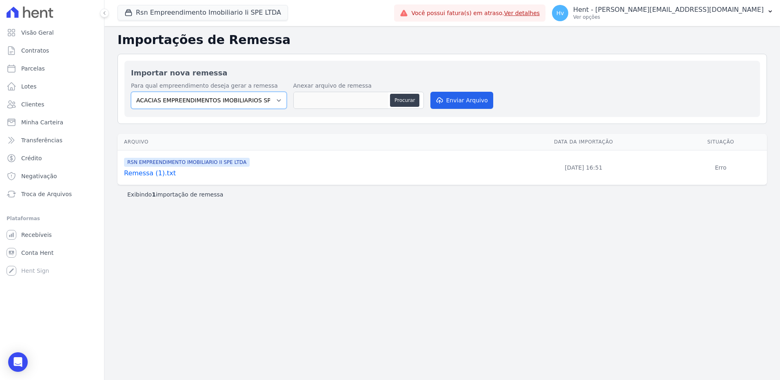
click at [256, 100] on select "ACACIAS EMPREENDIMENTOS IMOBILIARIOS SPE LTDA Acaiá Residencial ACQUA 8 PELOTAS…" at bounding box center [209, 100] width 156 height 17
select select "0f4a268f-6102-4273-a44d-2b63cf97ed53"
click at [131, 92] on select "ACACIAS EMPREENDIMENTOS IMOBILIARIOS SPE LTDA Acaiá Residencial ACQUA 8 PELOTAS…" at bounding box center [209, 100] width 156 height 17
click at [407, 103] on button "Procurar" at bounding box center [404, 100] width 29 height 13
type input "Remessa"
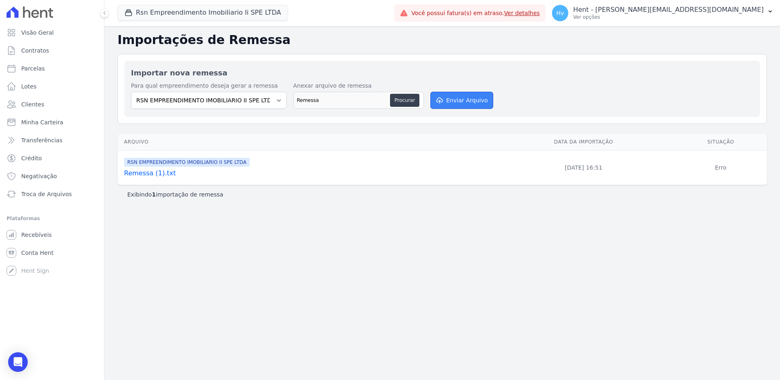
click at [456, 97] on button "Enviar Arquivo" at bounding box center [461, 100] width 63 height 17
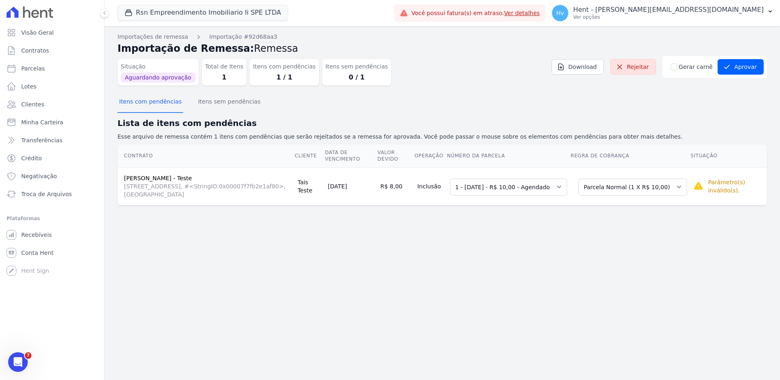
drag, startPoint x: 677, startPoint y: 90, endPoint x: 654, endPoint y: 75, distance: 26.9
click at [677, 90] on div "Situação Aguardando aprovação Total de Itens 1 Itens com pendências 1 / 1 Itens…" at bounding box center [441, 74] width 649 height 36
click at [635, 69] on link "Rejeitar" at bounding box center [633, 66] width 46 height 15
